Goal: Transaction & Acquisition: Purchase product/service

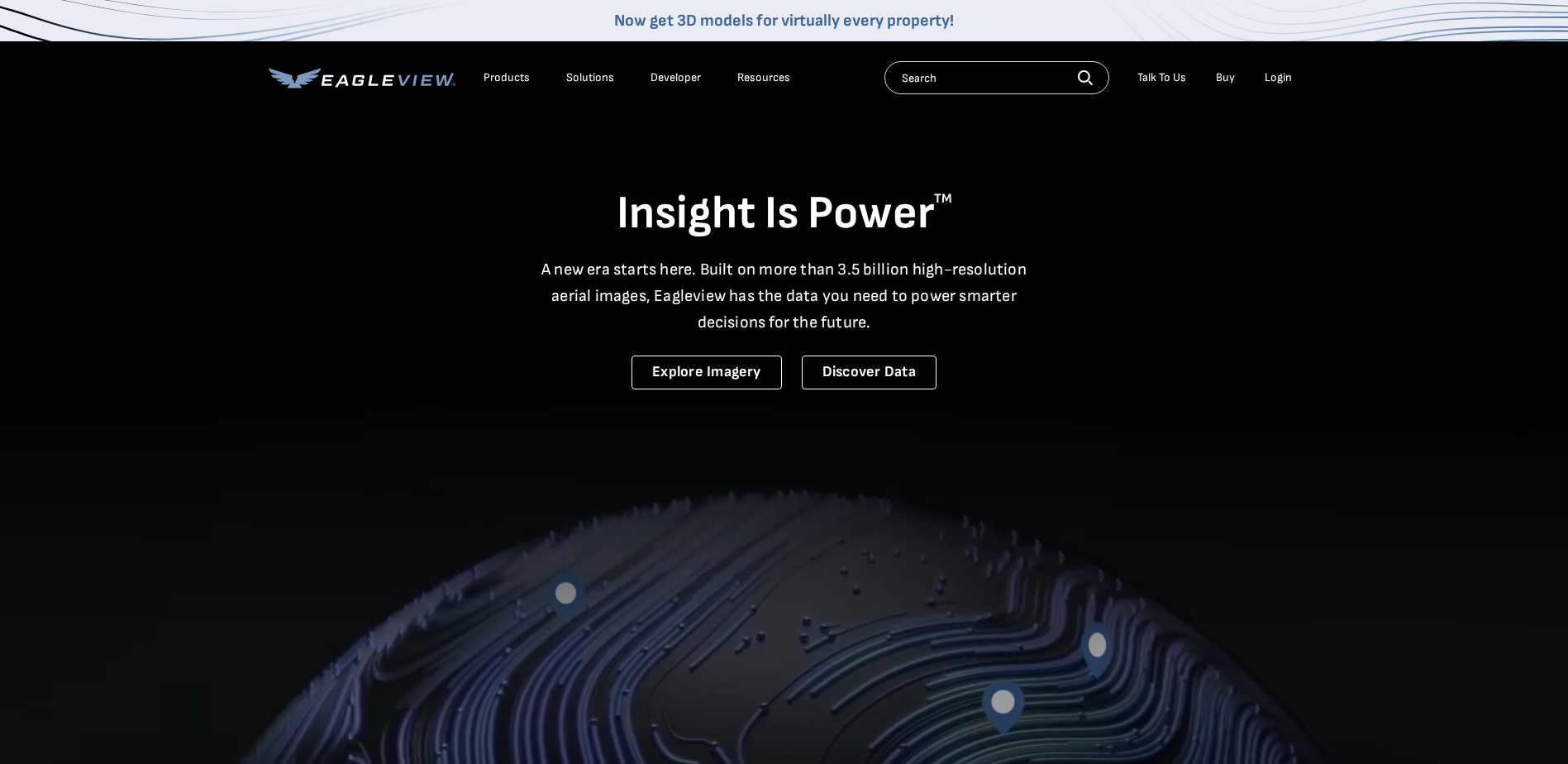
click at [1273, 76] on div "Login" at bounding box center [1279, 77] width 28 height 15
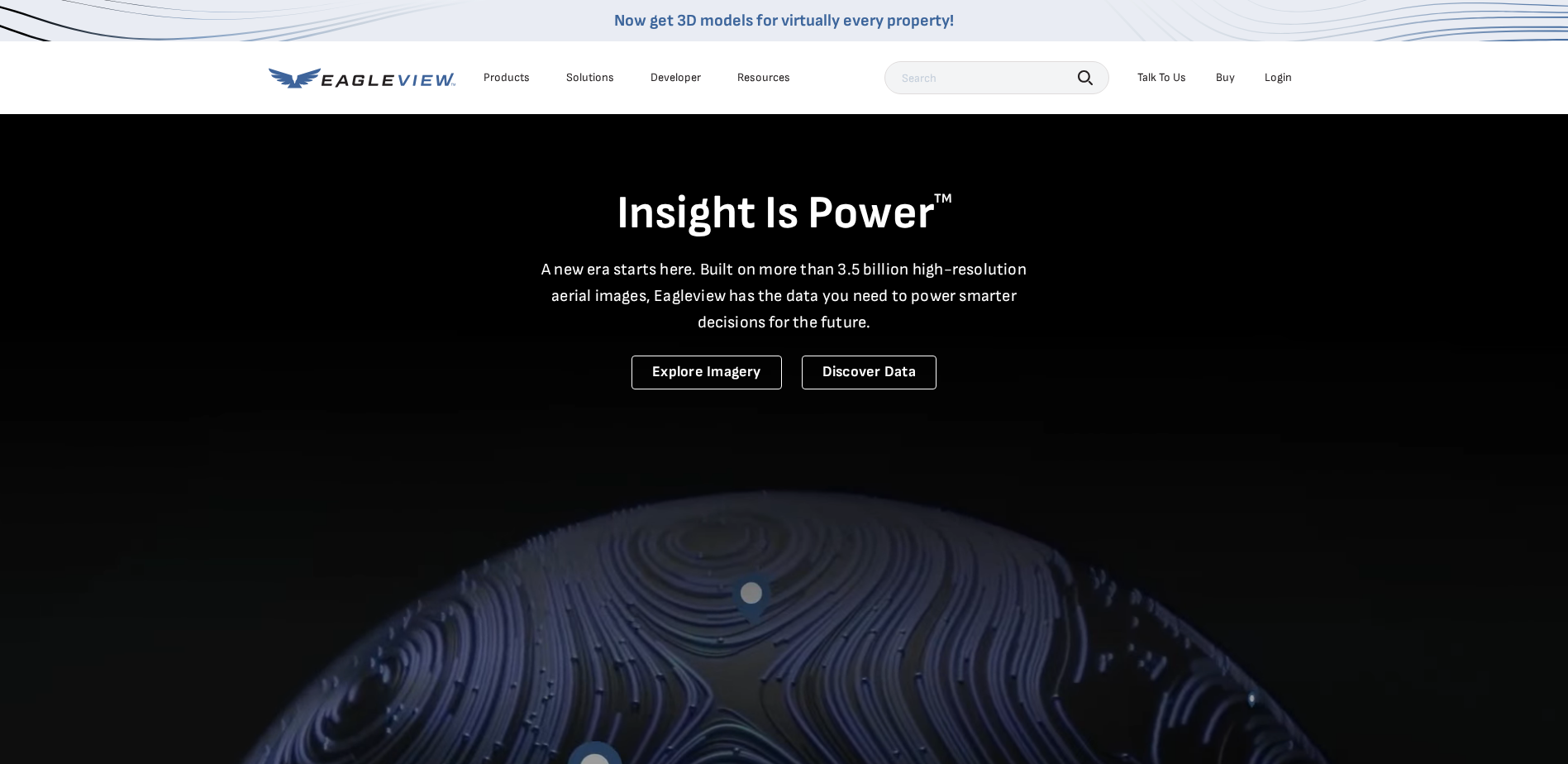
click at [1276, 74] on div "Login" at bounding box center [1279, 77] width 28 height 15
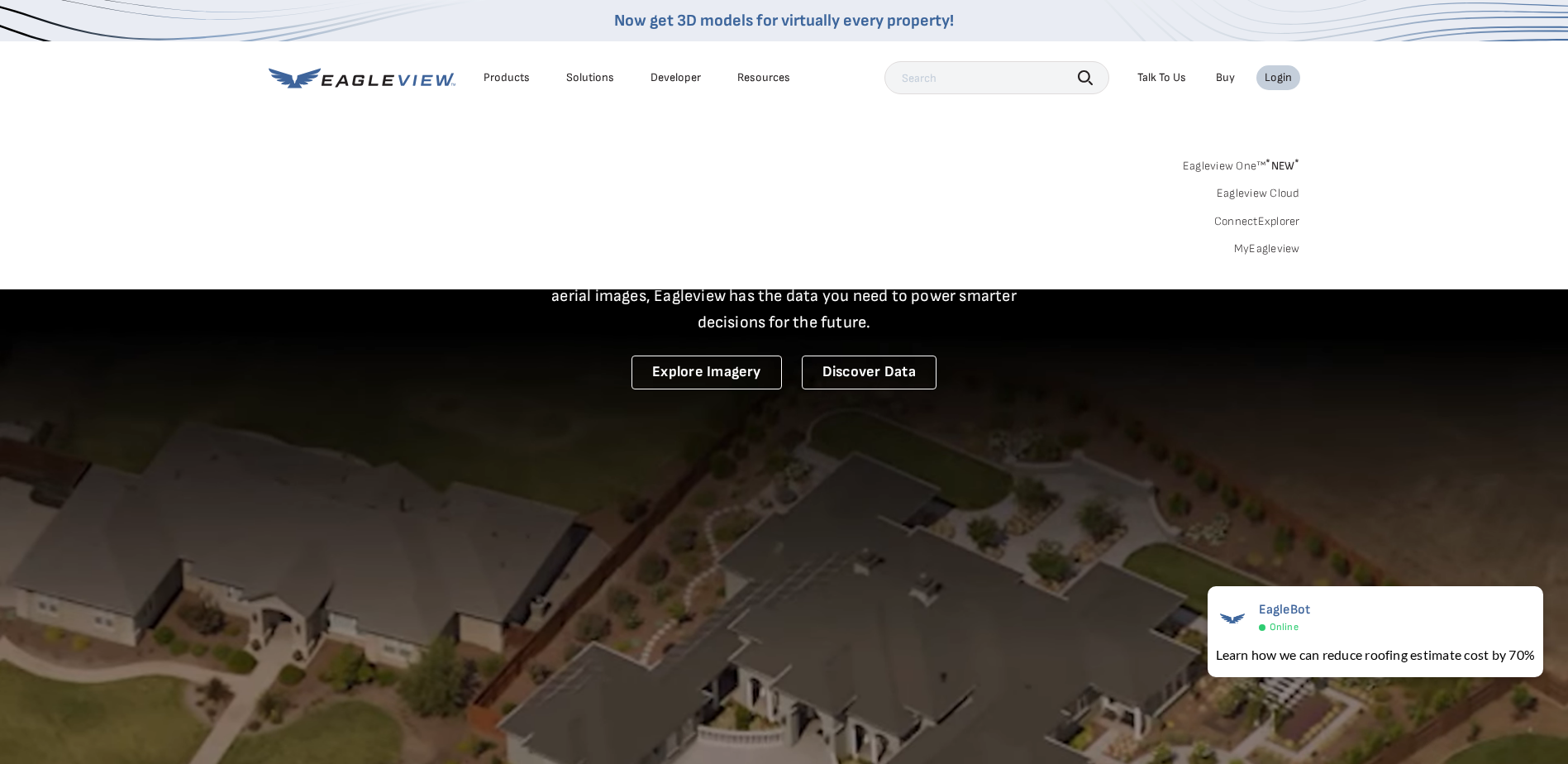
click at [1263, 243] on link "MyEagleview" at bounding box center [1267, 249] width 66 height 15
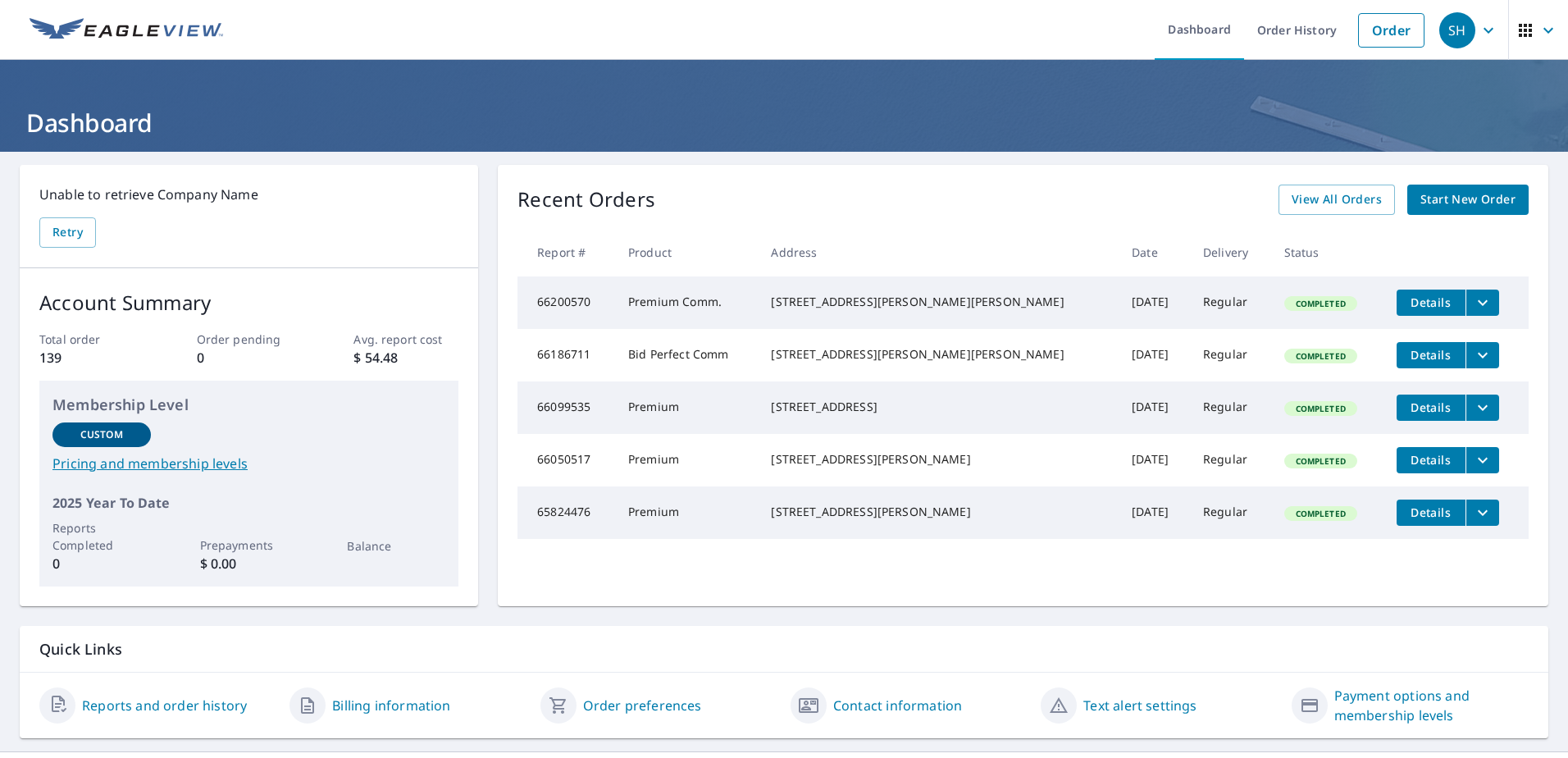
click at [1445, 191] on span "Start New Order" at bounding box center [1468, 199] width 95 height 20
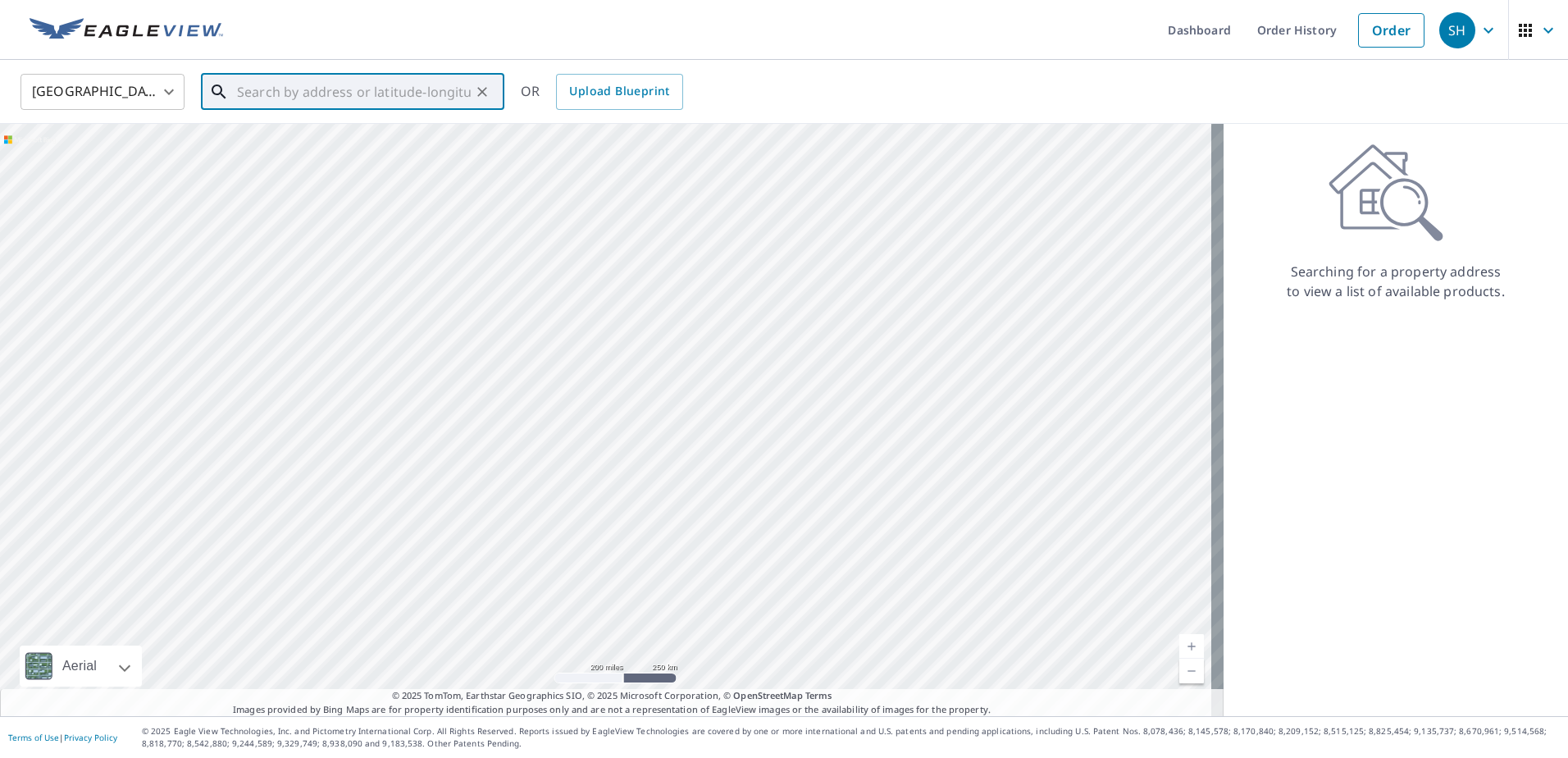
click at [294, 91] on input "text" at bounding box center [354, 91] width 234 height 46
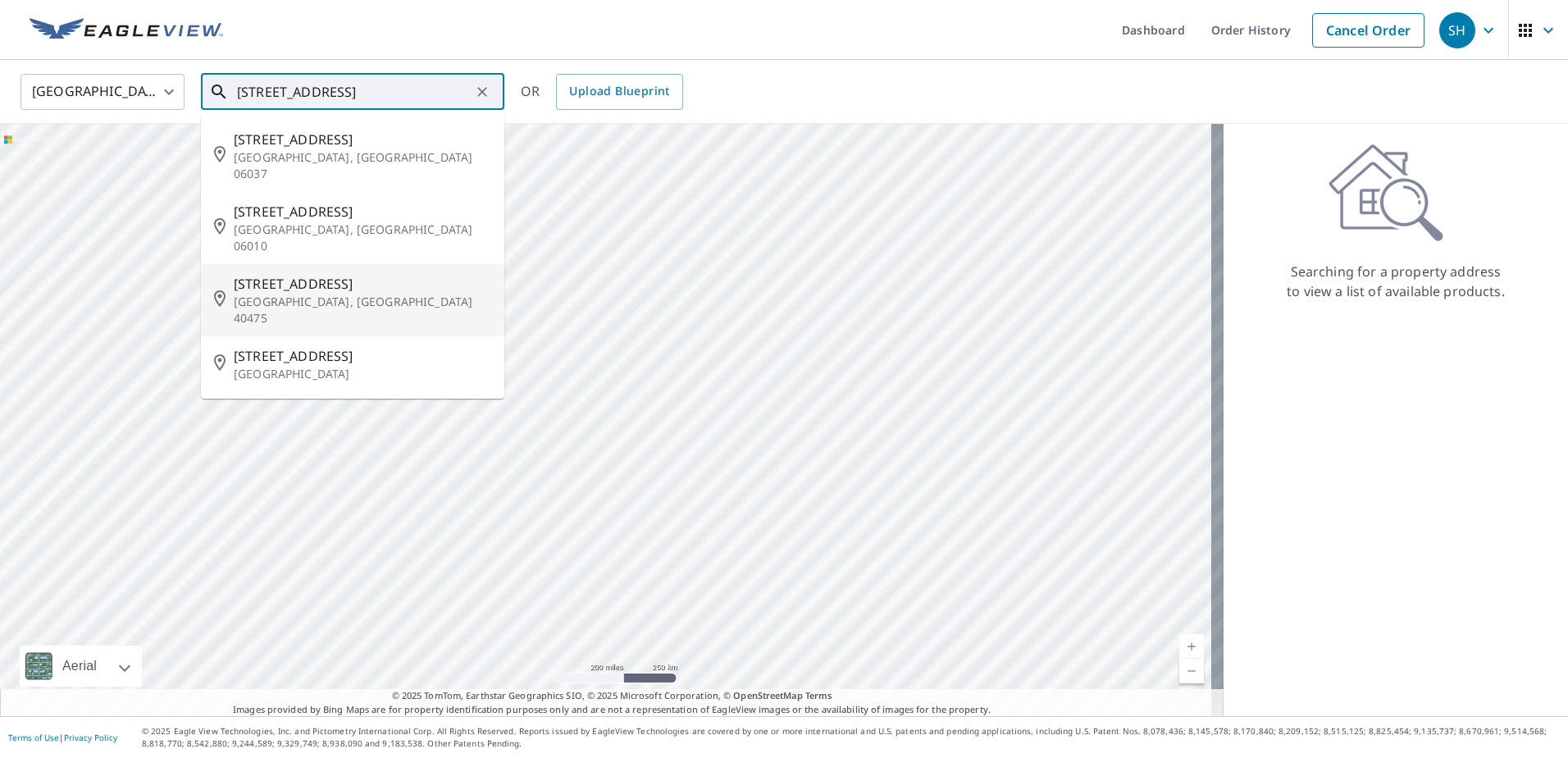
click at [265, 274] on span "[STREET_ADDRESS]" at bounding box center [363, 284] width 258 height 20
type input "[STREET_ADDRESS]"
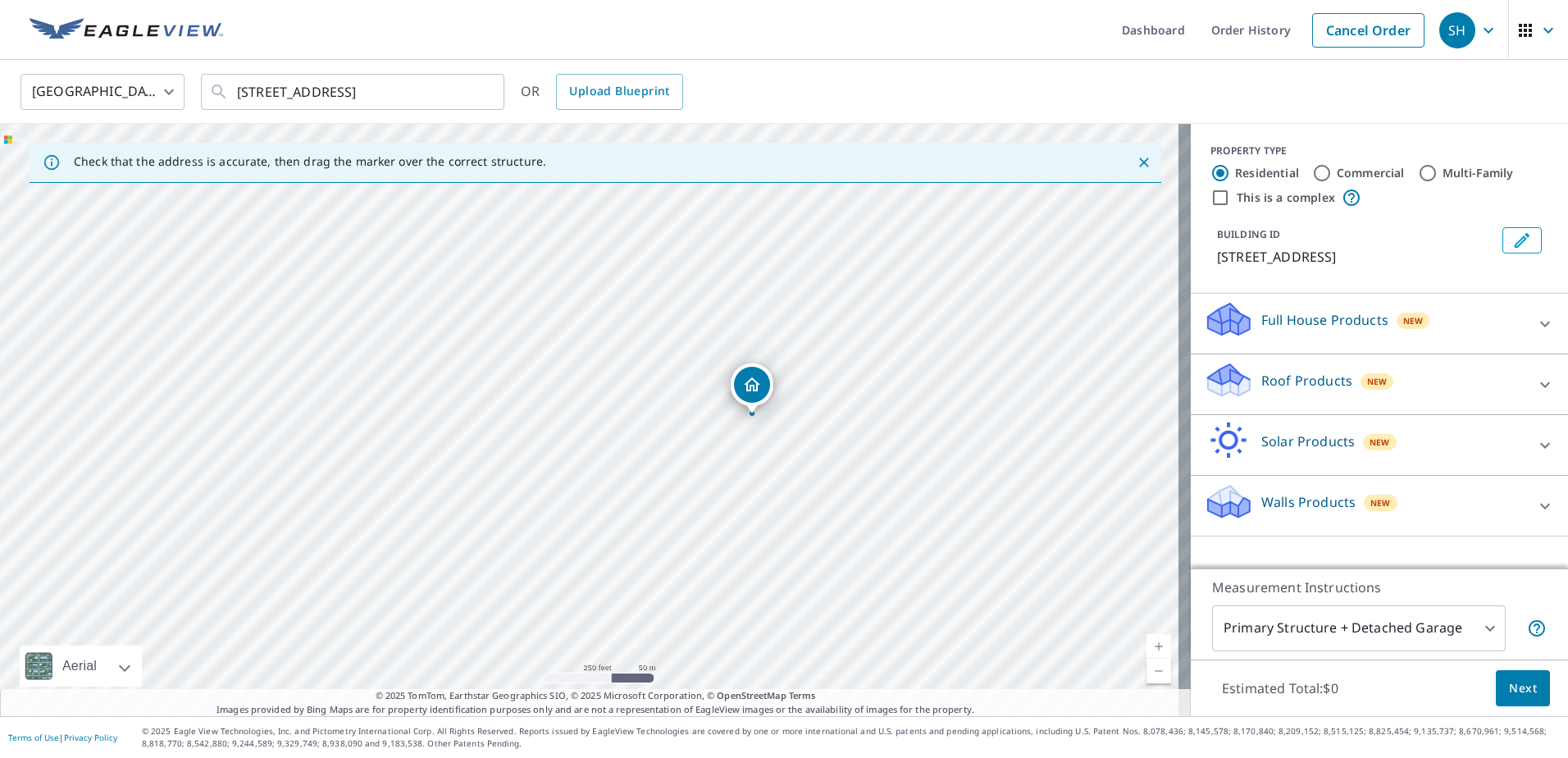
drag, startPoint x: 425, startPoint y: 354, endPoint x: 850, endPoint y: 366, distance: 425.2
click at [850, 366] on div "[STREET_ADDRESS]" at bounding box center [595, 420] width 1191 height 593
drag, startPoint x: 737, startPoint y: 400, endPoint x: 184, endPoint y: 276, distance: 566.7
click at [185, 276] on div "[STREET_ADDRESS]" at bounding box center [595, 420] width 1191 height 593
drag, startPoint x: 633, startPoint y: 402, endPoint x: 336, endPoint y: 325, distance: 306.8
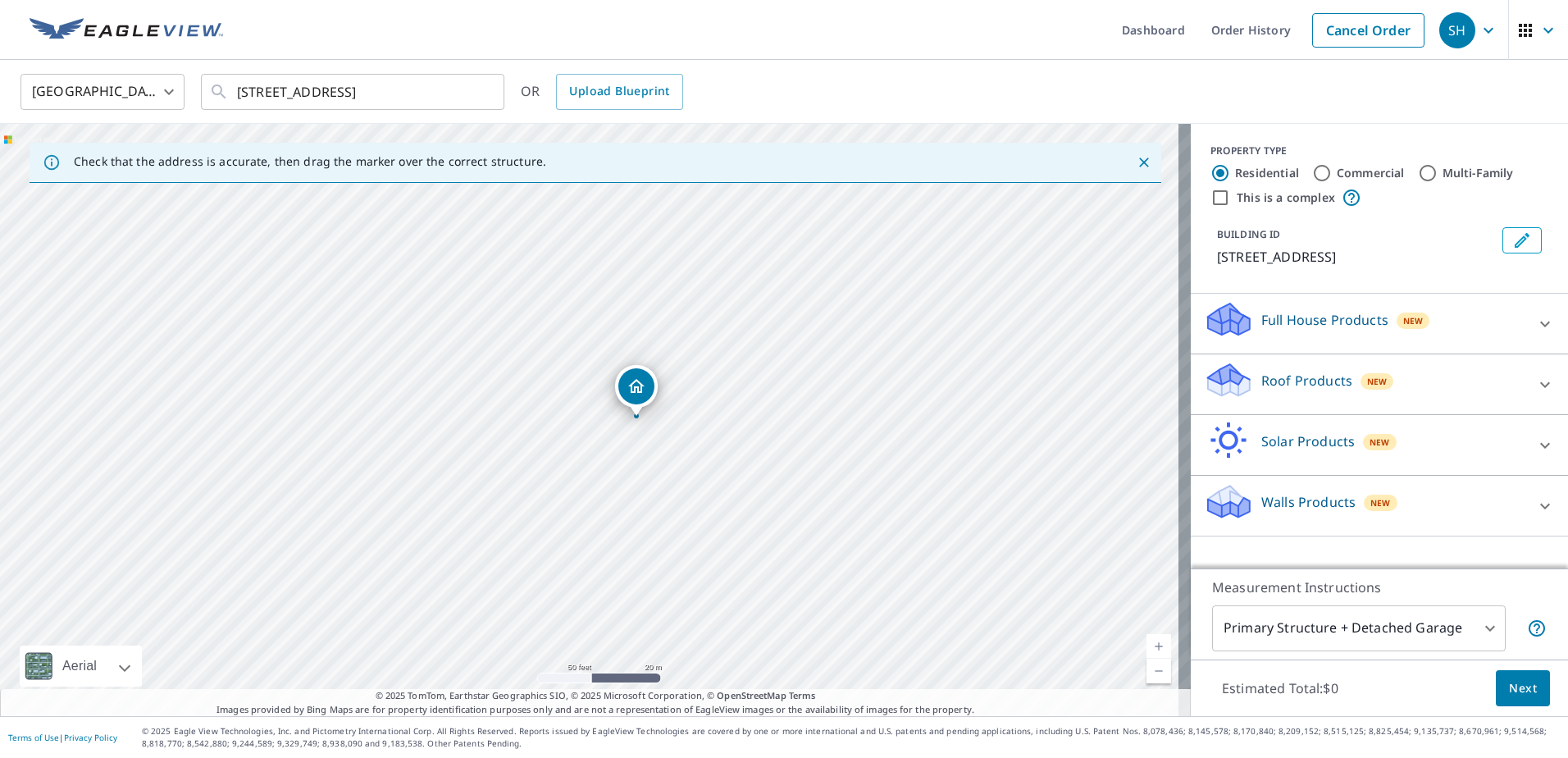
click at [336, 325] on div "[STREET_ADDRESS]" at bounding box center [595, 420] width 1191 height 593
drag, startPoint x: 618, startPoint y: 395, endPoint x: 751, endPoint y: 412, distance: 134.1
click at [751, 412] on div "[STREET_ADDRESS]" at bounding box center [595, 420] width 1191 height 593
drag, startPoint x: 332, startPoint y: 441, endPoint x: 470, endPoint y: 434, distance: 138.2
click at [470, 434] on div "[STREET_ADDRESS]" at bounding box center [595, 420] width 1191 height 593
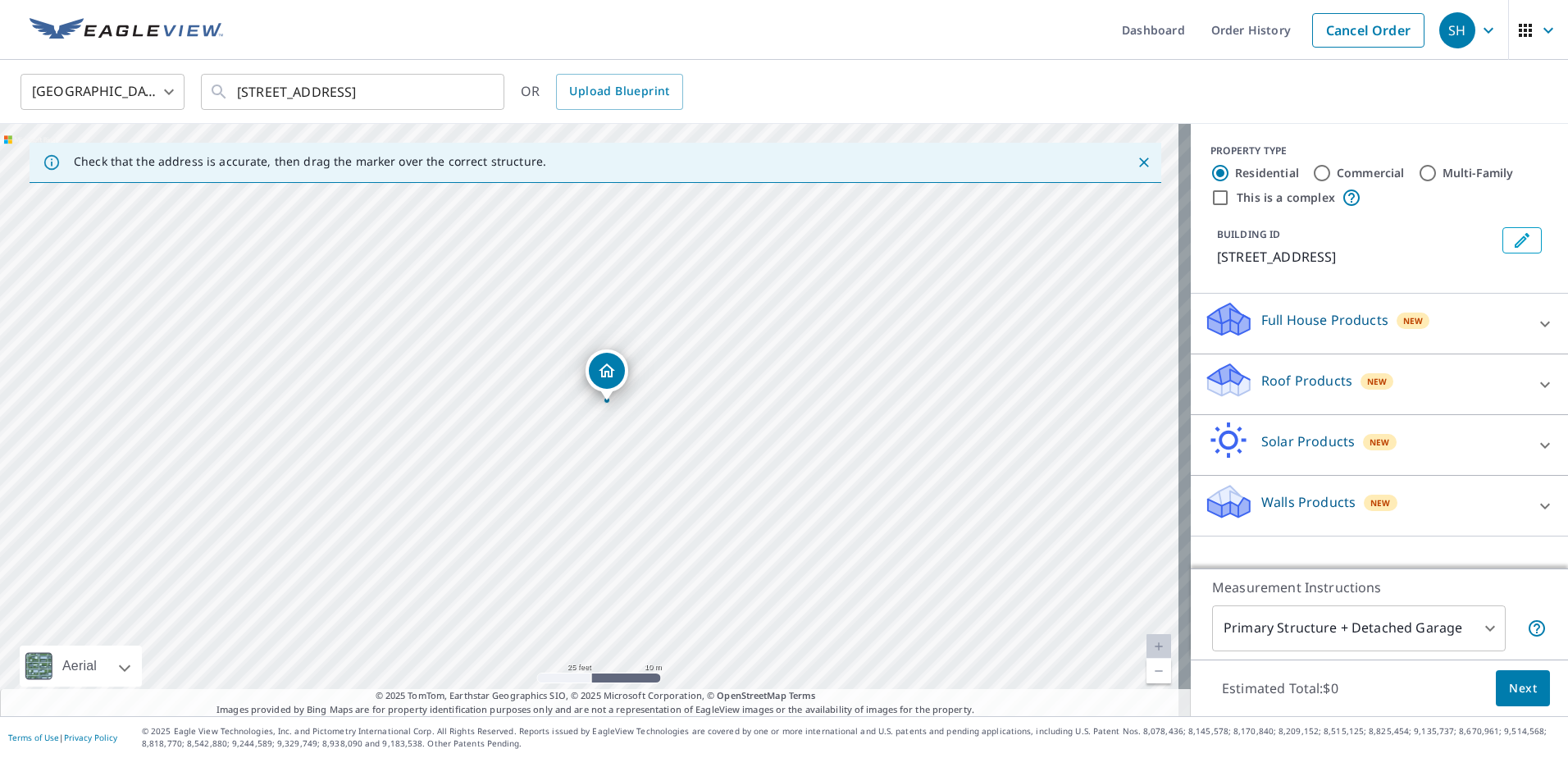
click at [1526, 377] on div at bounding box center [1545, 384] width 39 height 39
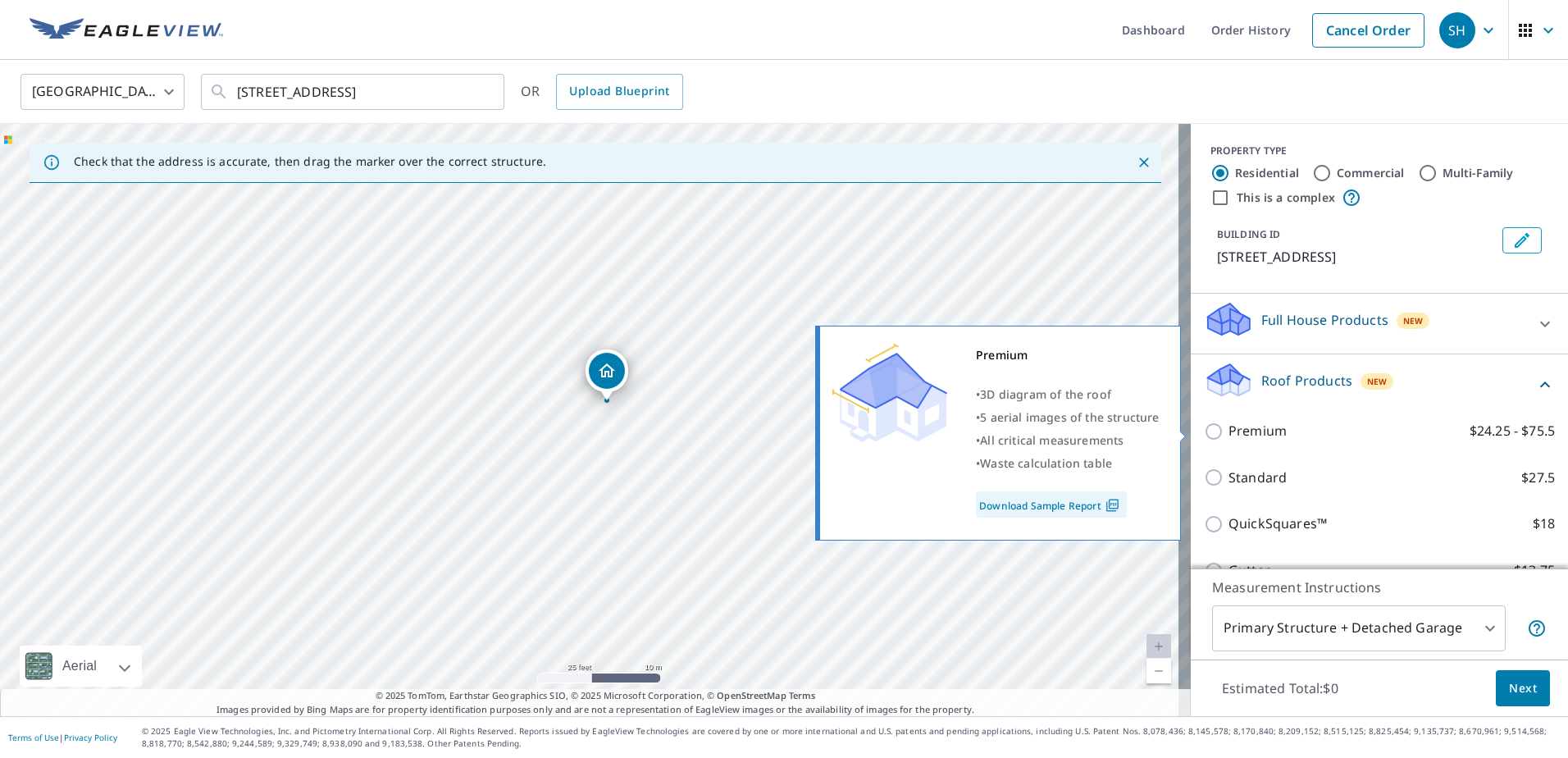
click at [1204, 428] on input "Premium $24.25 - $75.5" at bounding box center [1216, 432] width 25 height 20
checkbox input "true"
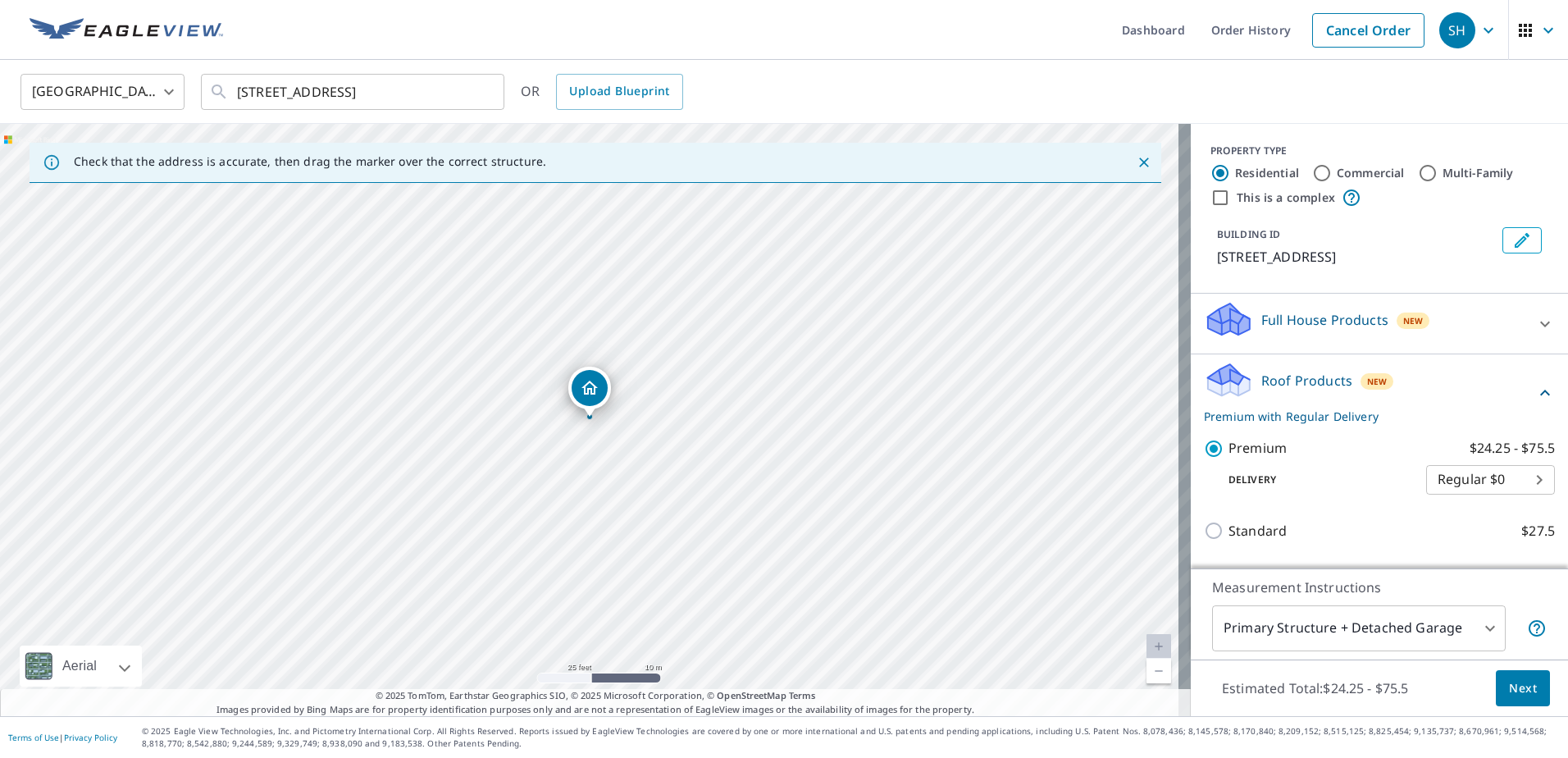
click at [1509, 681] on span "Next" at bounding box center [1523, 689] width 28 height 20
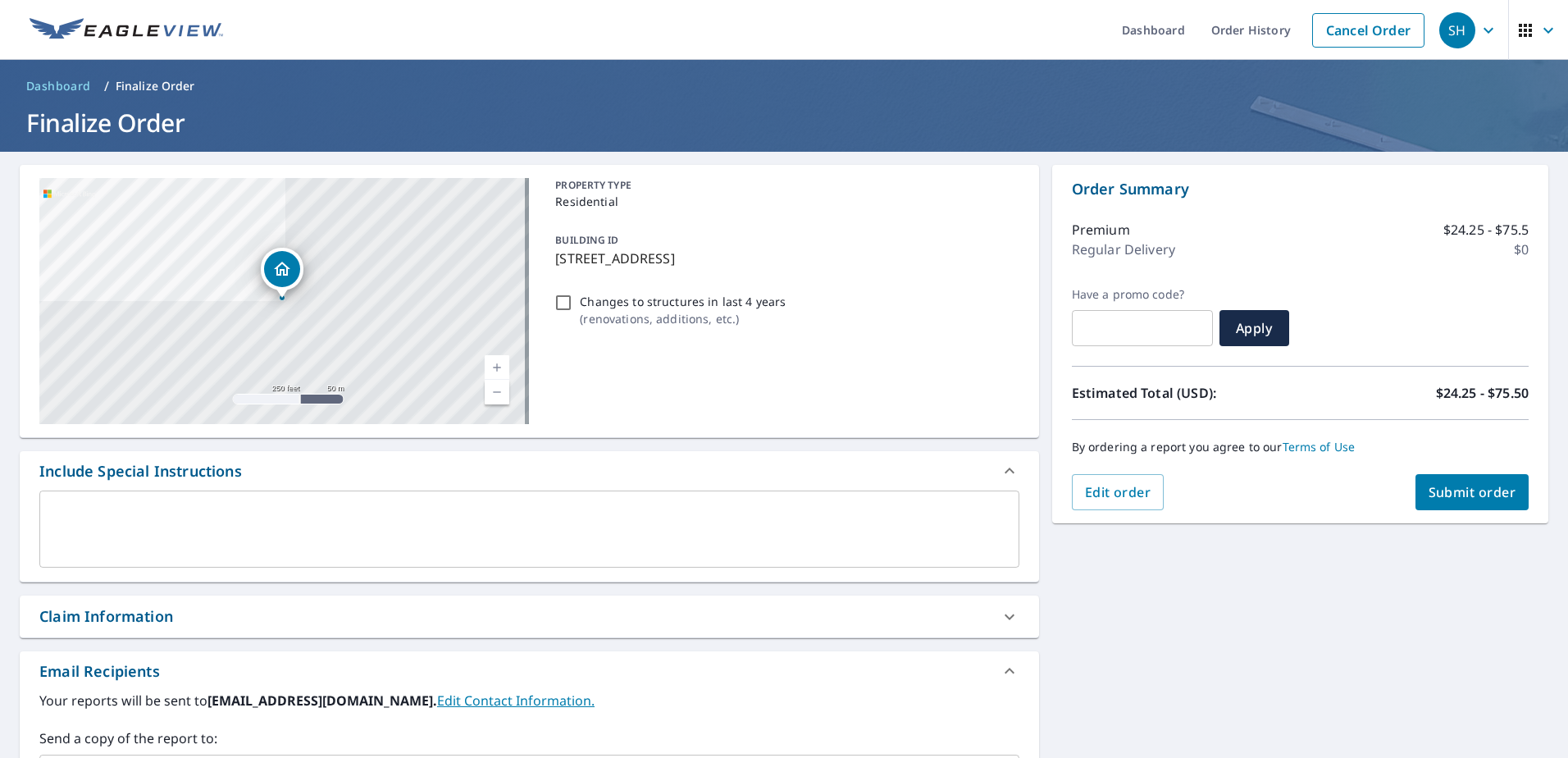
click at [1456, 486] on span "Submit order" at bounding box center [1473, 492] width 88 height 18
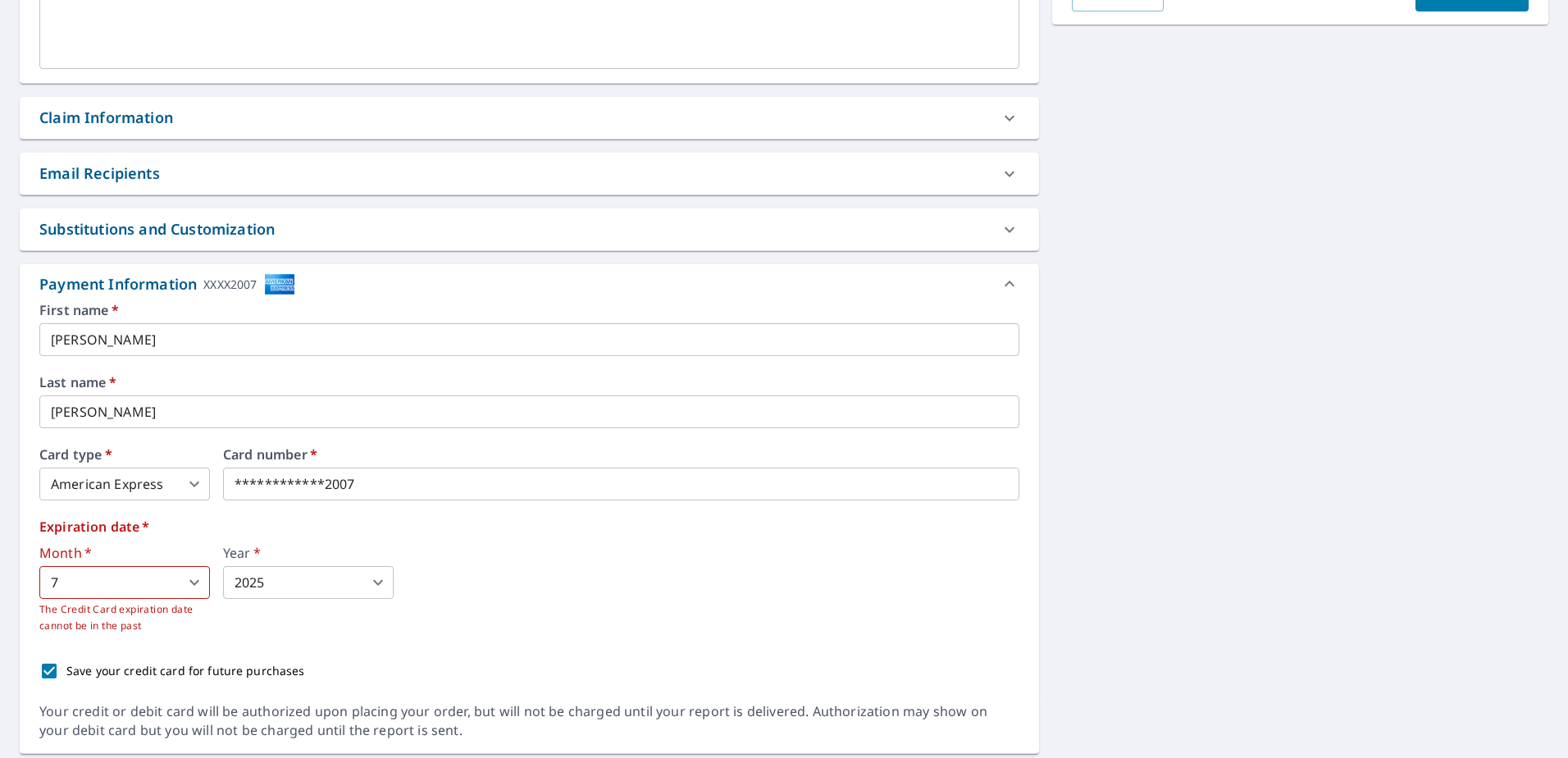
scroll to position [550, 0]
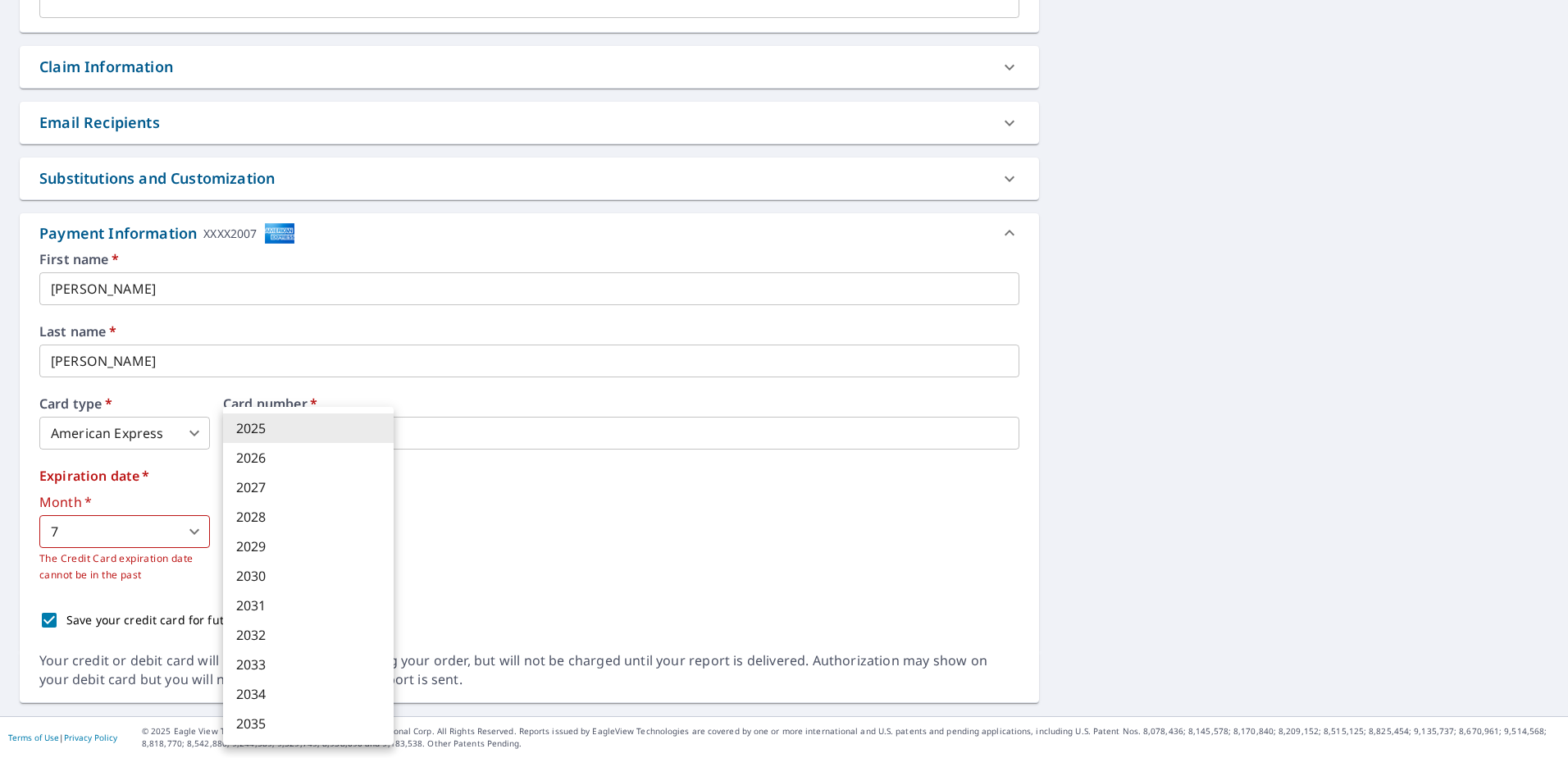
click at [377, 529] on body "SH SH Dashboard Order History Cancel Order SH Dashboard / Finalize Order Finali…" at bounding box center [784, 379] width 1568 height 758
click at [263, 481] on li "2027" at bounding box center [308, 487] width 171 height 29
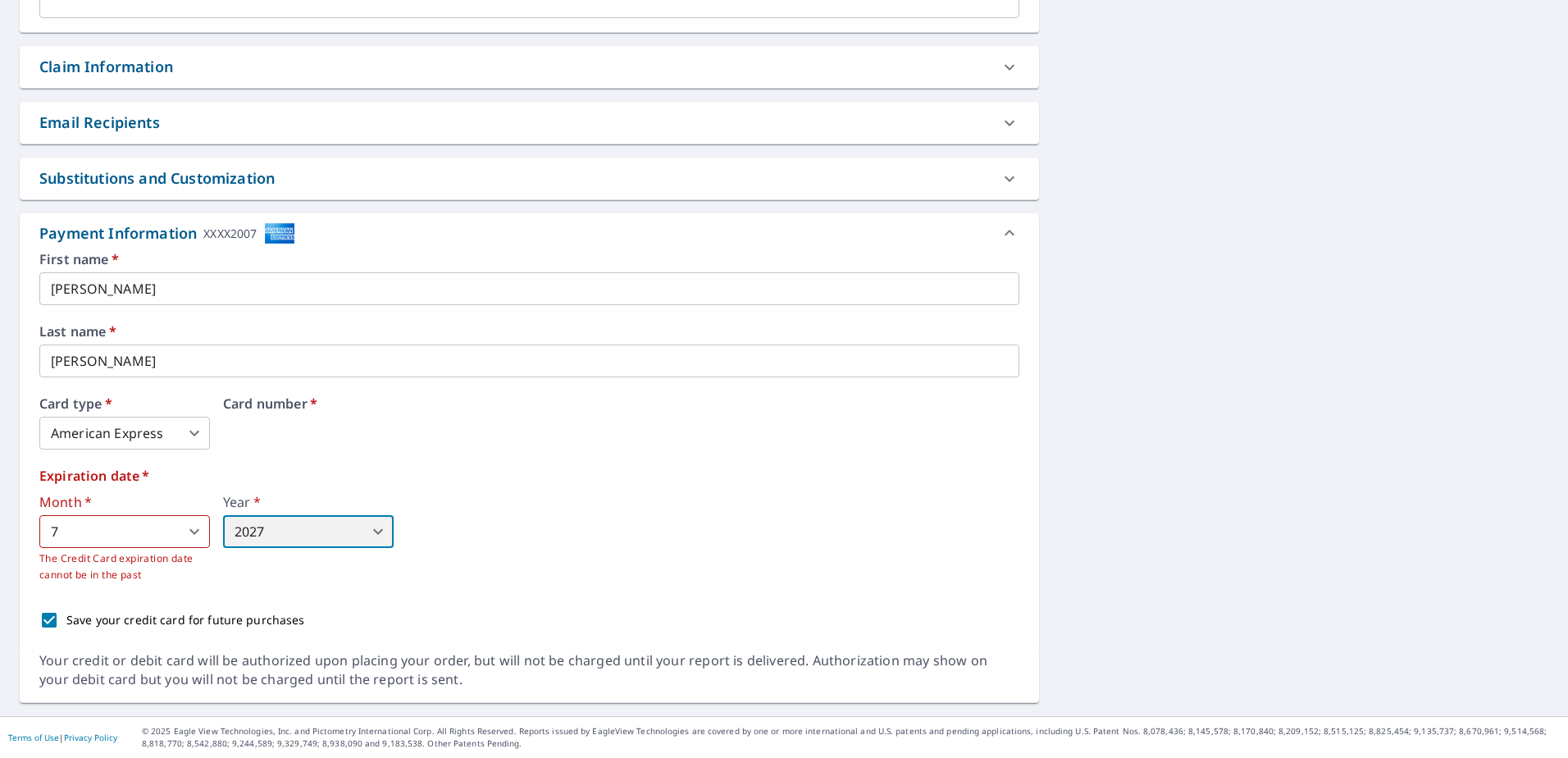
type input "2027"
click at [531, 508] on div "Month   * 7 7 ​ The Credit Card expiration date cannot be in the past Year   * …" at bounding box center [529, 539] width 980 height 88
click at [642, 530] on div "Month   * 7 7 ​ The Credit Card expiration date cannot be in the past Year   * …" at bounding box center [529, 539] width 980 height 88
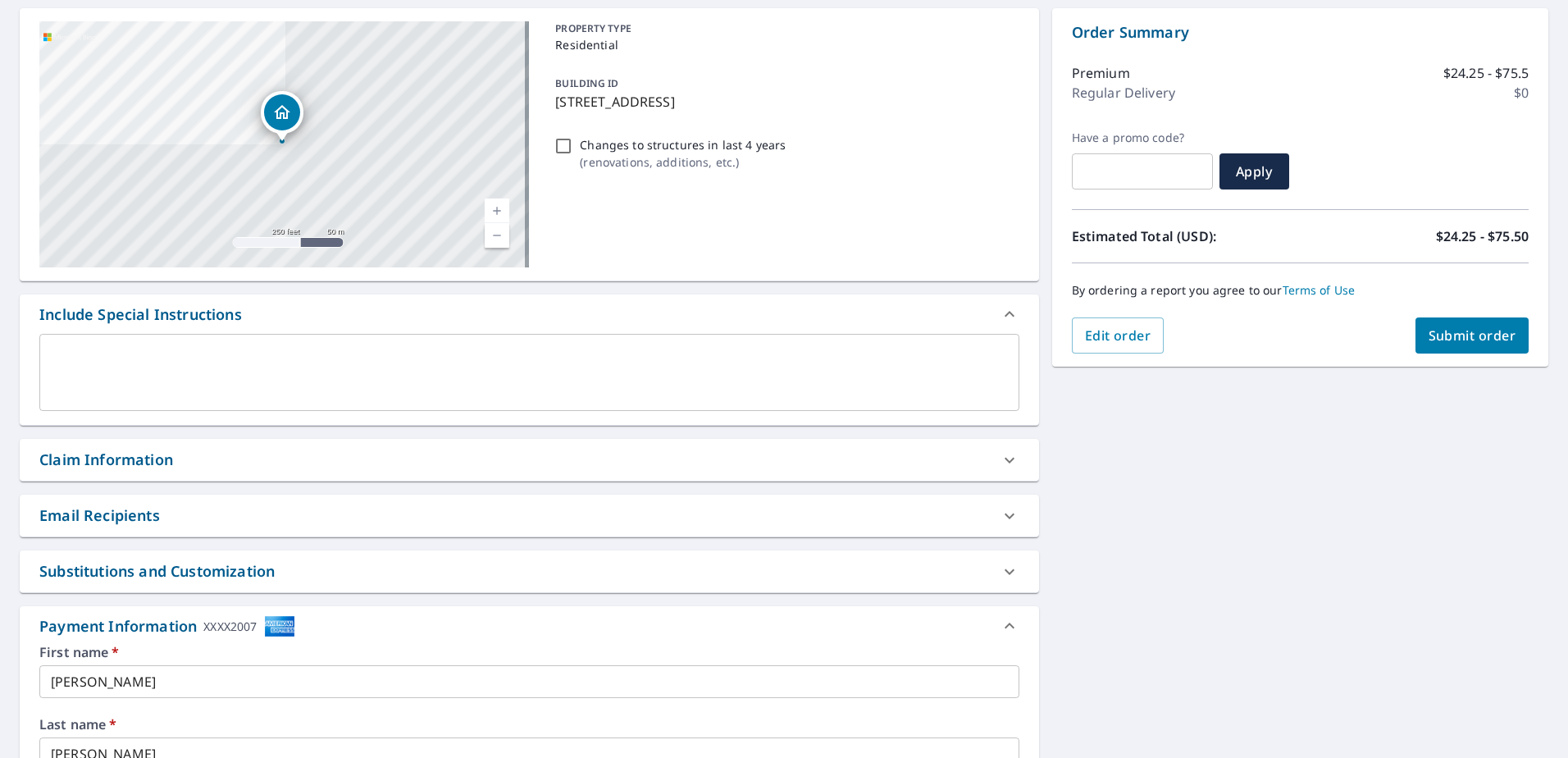
scroll to position [140, 0]
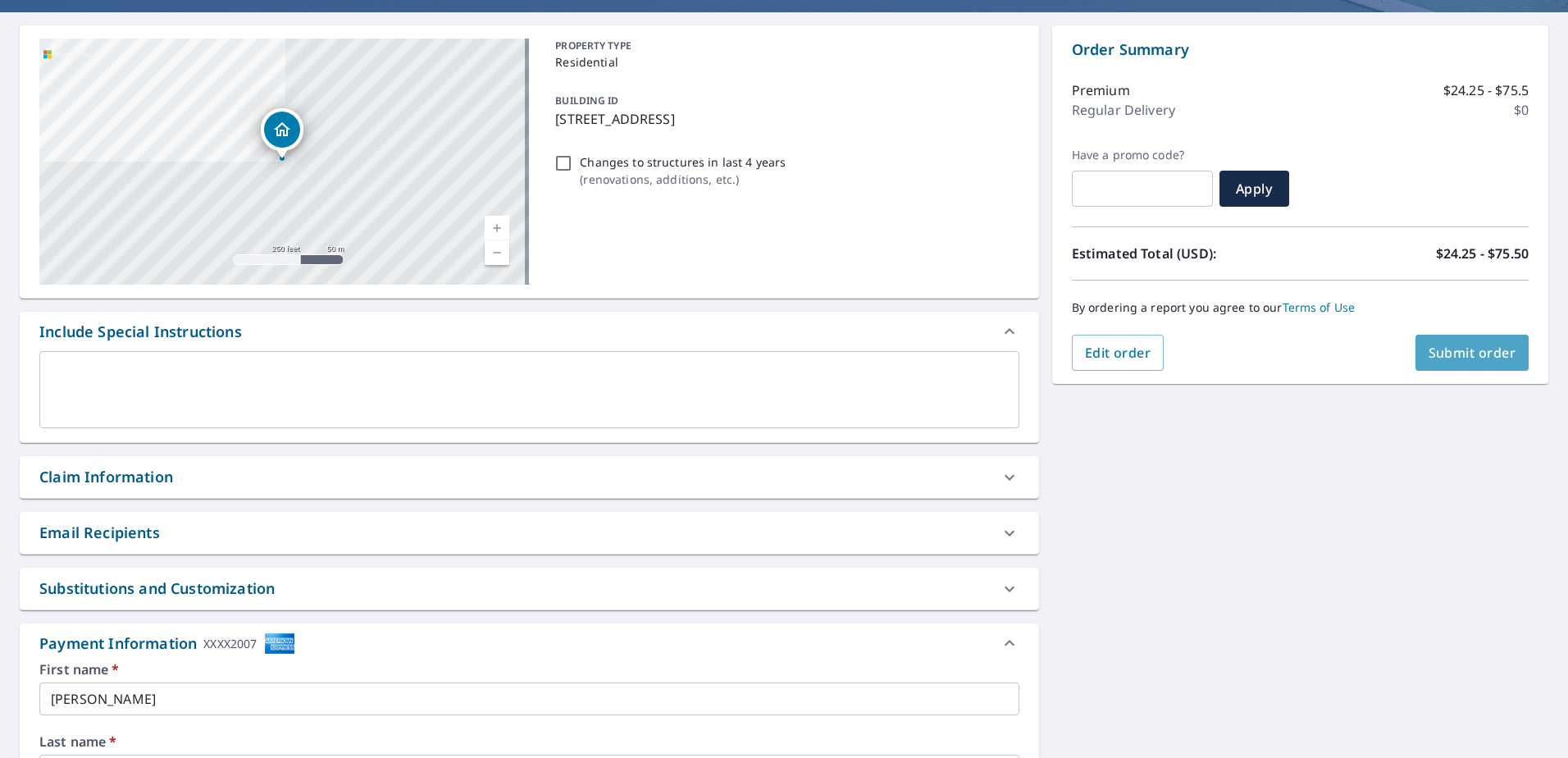
click at [1451, 347] on span "Submit order" at bounding box center [1473, 353] width 88 height 18
